Goal: Information Seeking & Learning: Learn about a topic

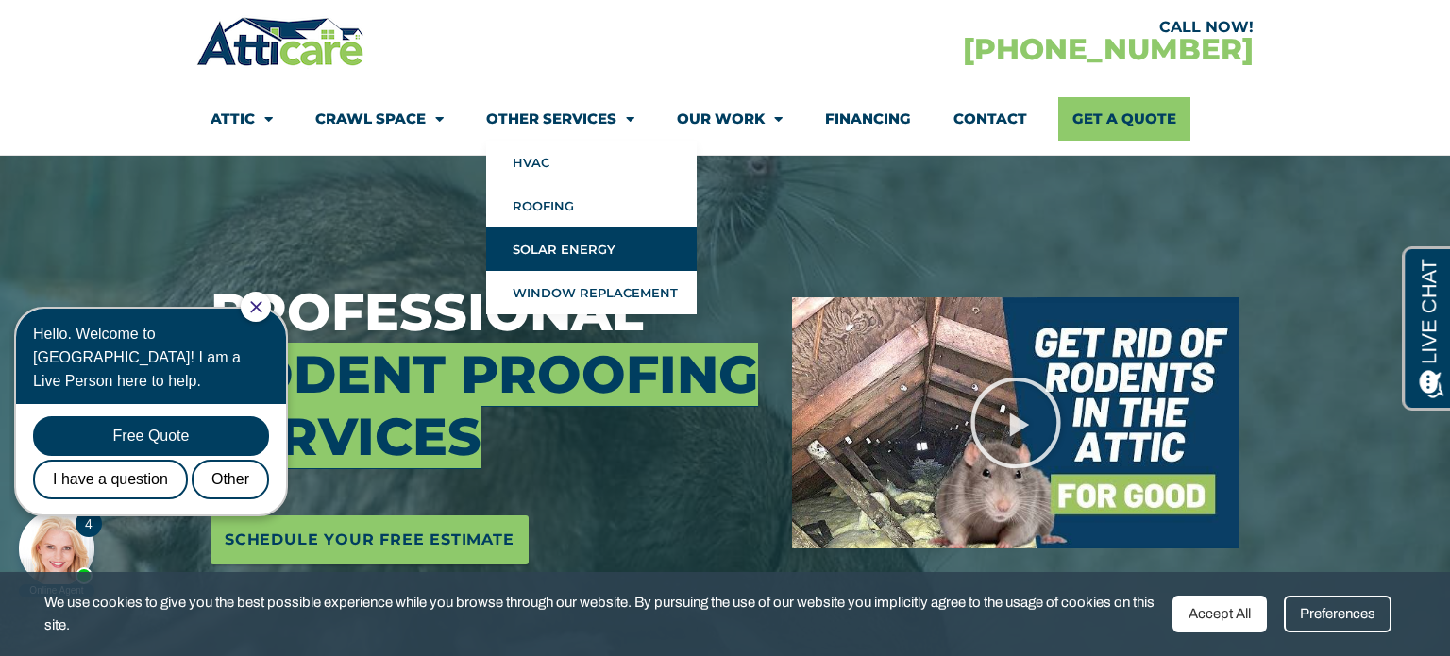
scroll to position [159, 0]
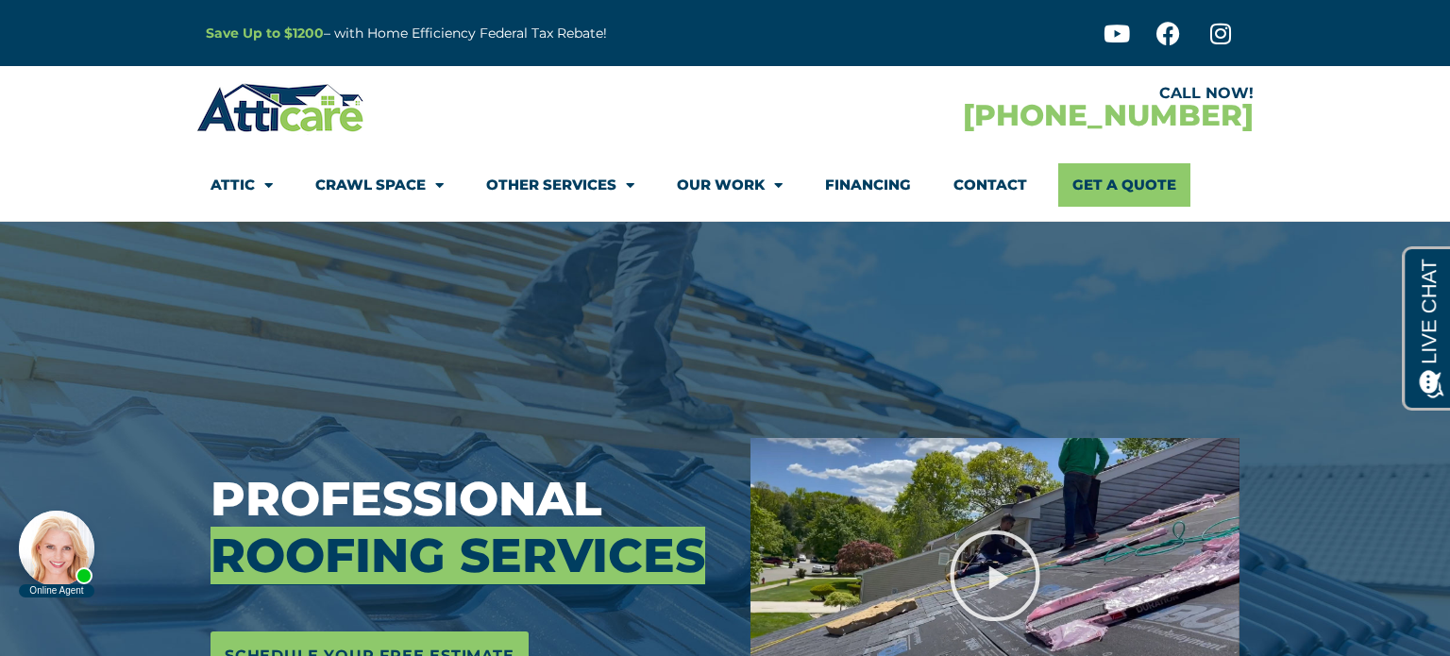
drag, startPoint x: 218, startPoint y: 548, endPoint x: 453, endPoint y: 545, distance: 235.1
click at [312, 545] on html "Online Agent Close" at bounding box center [160, 529] width 302 height 142
click at [453, 545] on span "Roofing Services" at bounding box center [458, 556] width 495 height 58
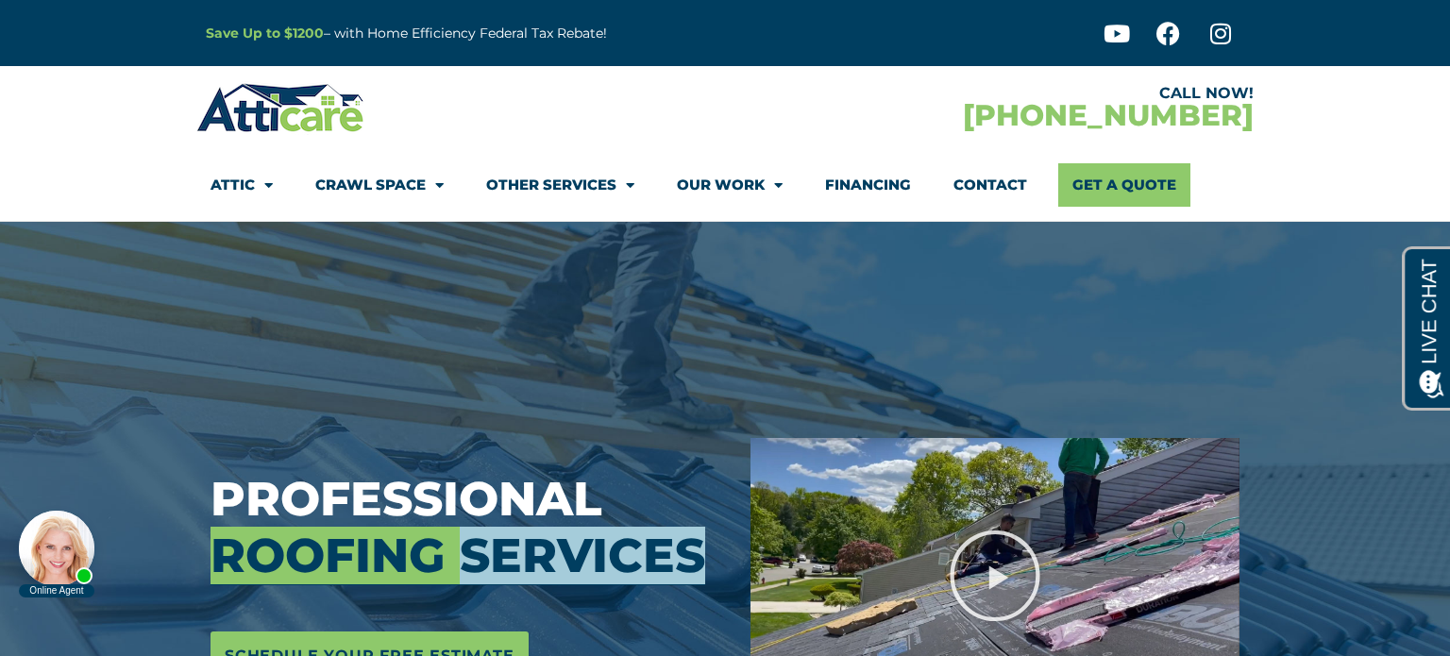
click at [453, 545] on span "Roofing Services" at bounding box center [458, 556] width 495 height 58
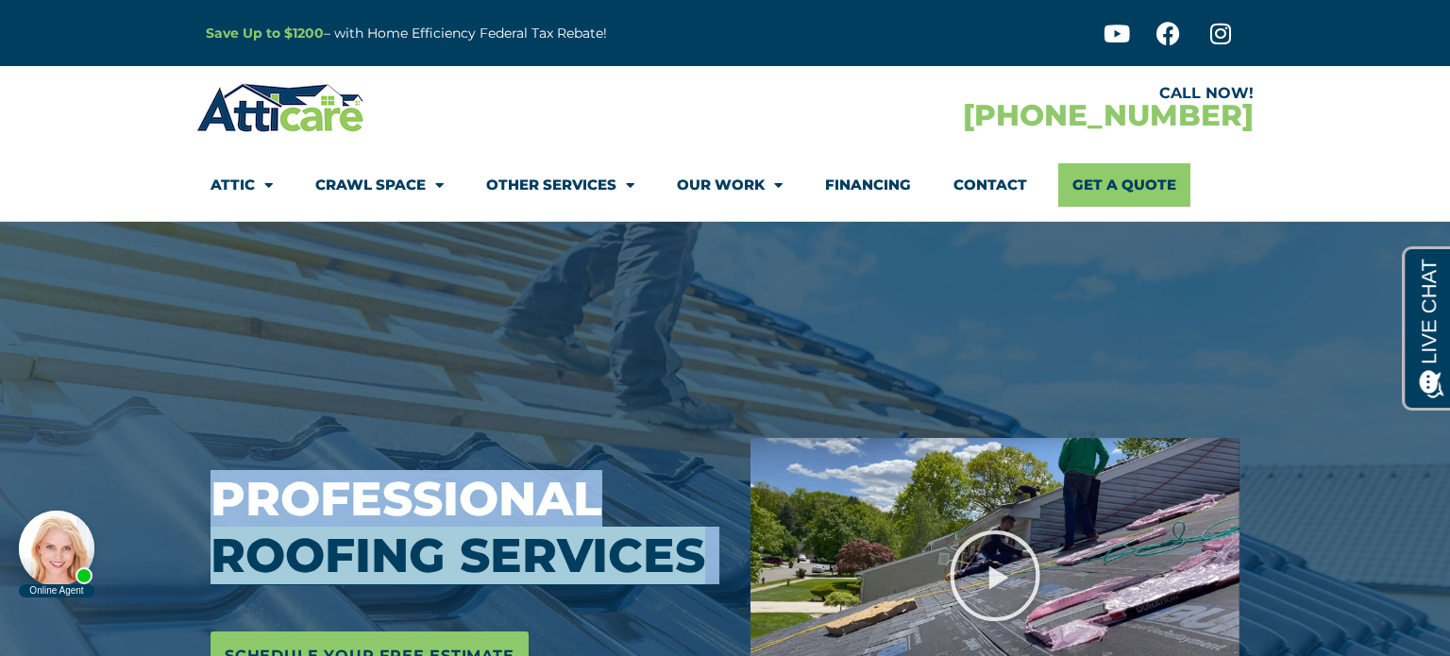
copy div "Professional Roofing Services"
